Goal: Task Accomplishment & Management: Complete application form

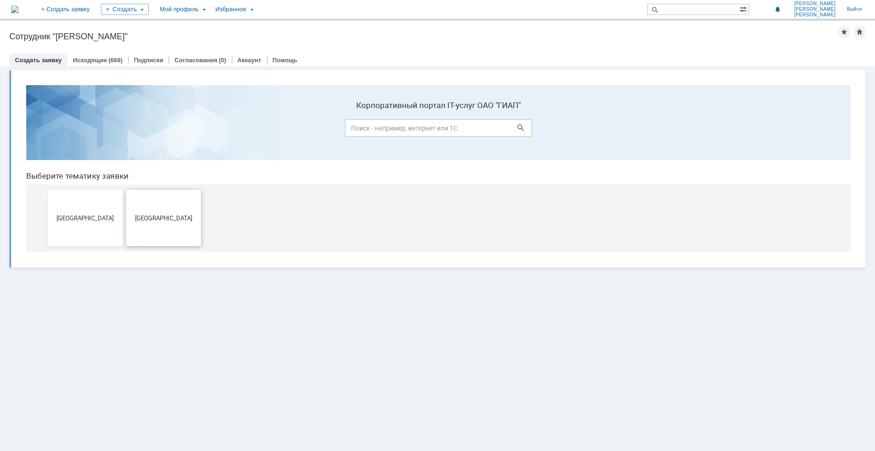
click at [175, 217] on span "[GEOGRAPHIC_DATA]" at bounding box center [163, 217] width 69 height 7
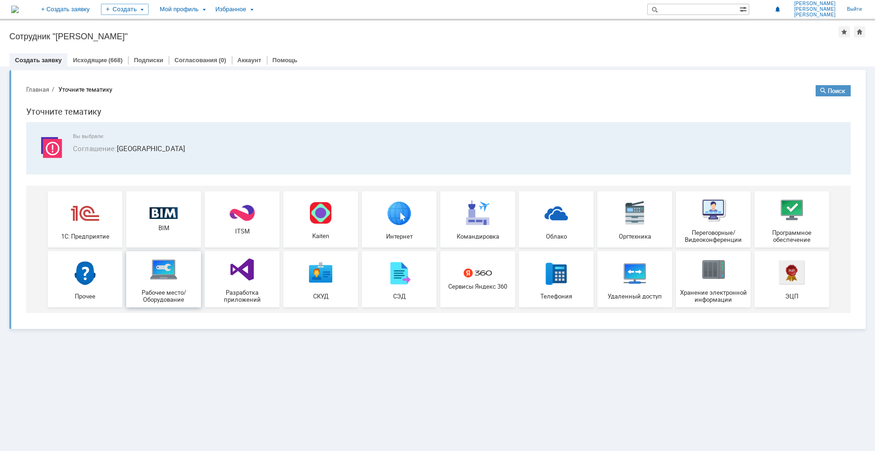
click at [166, 271] on img at bounding box center [164, 269] width 28 height 28
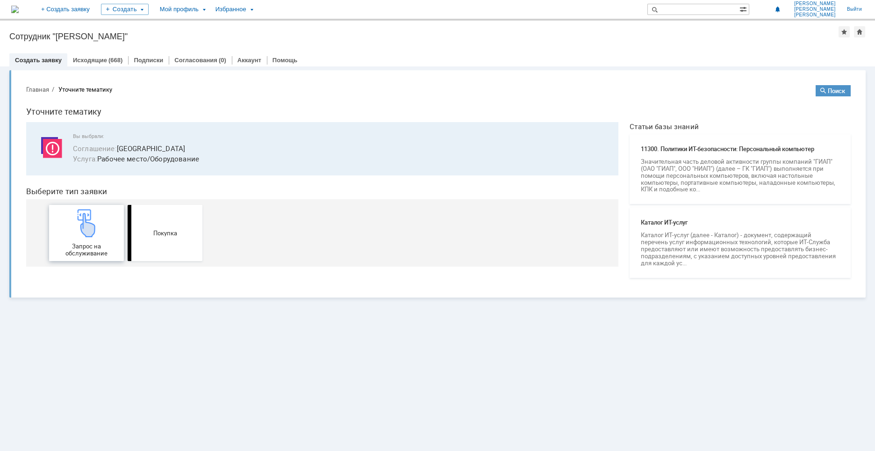
click at [90, 242] on div "Запрос на обслуживание" at bounding box center [86, 233] width 69 height 48
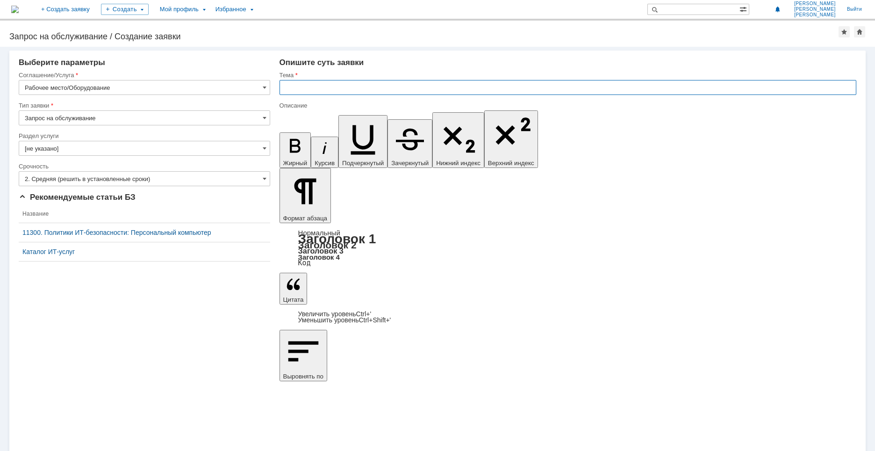
click at [340, 87] on input "text" at bounding box center [568, 87] width 577 height 15
type input "Нет подключения к интернету"
